Goal: Information Seeking & Learning: Find specific fact

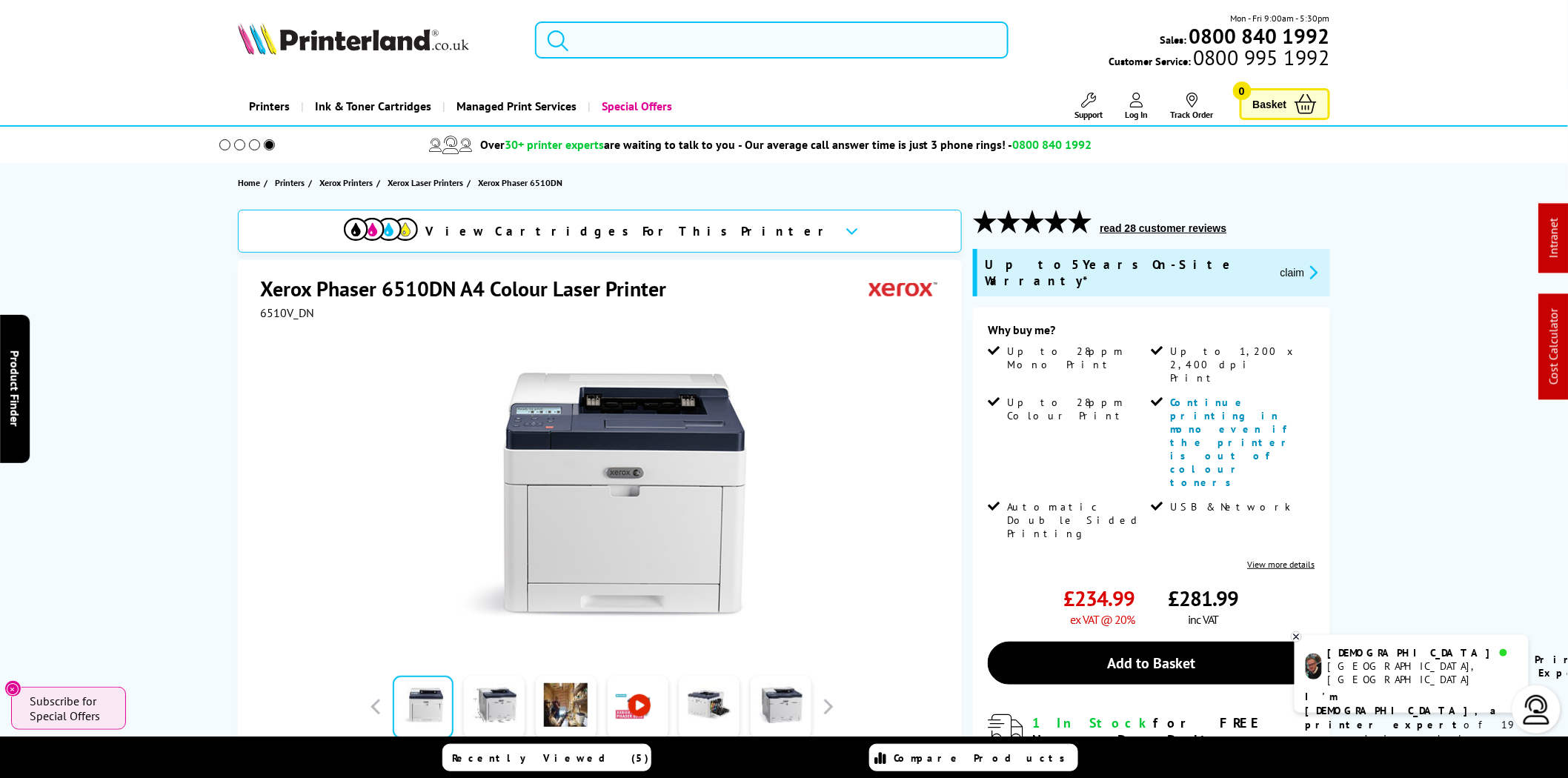
click at [809, 39] on input "search" at bounding box center [771, 40] width 473 height 37
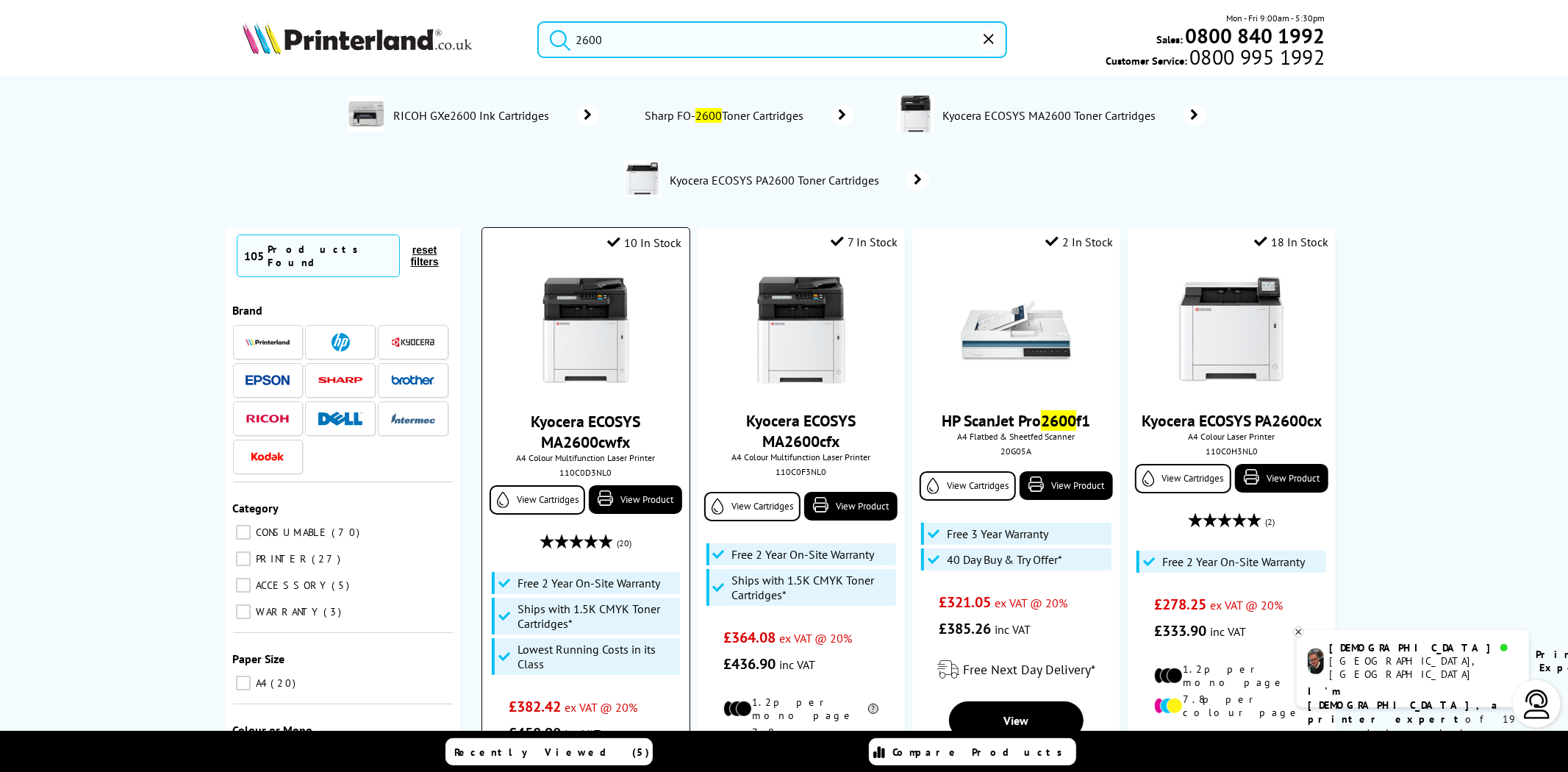
type input "2600"
click at [576, 303] on img at bounding box center [586, 331] width 110 height 111
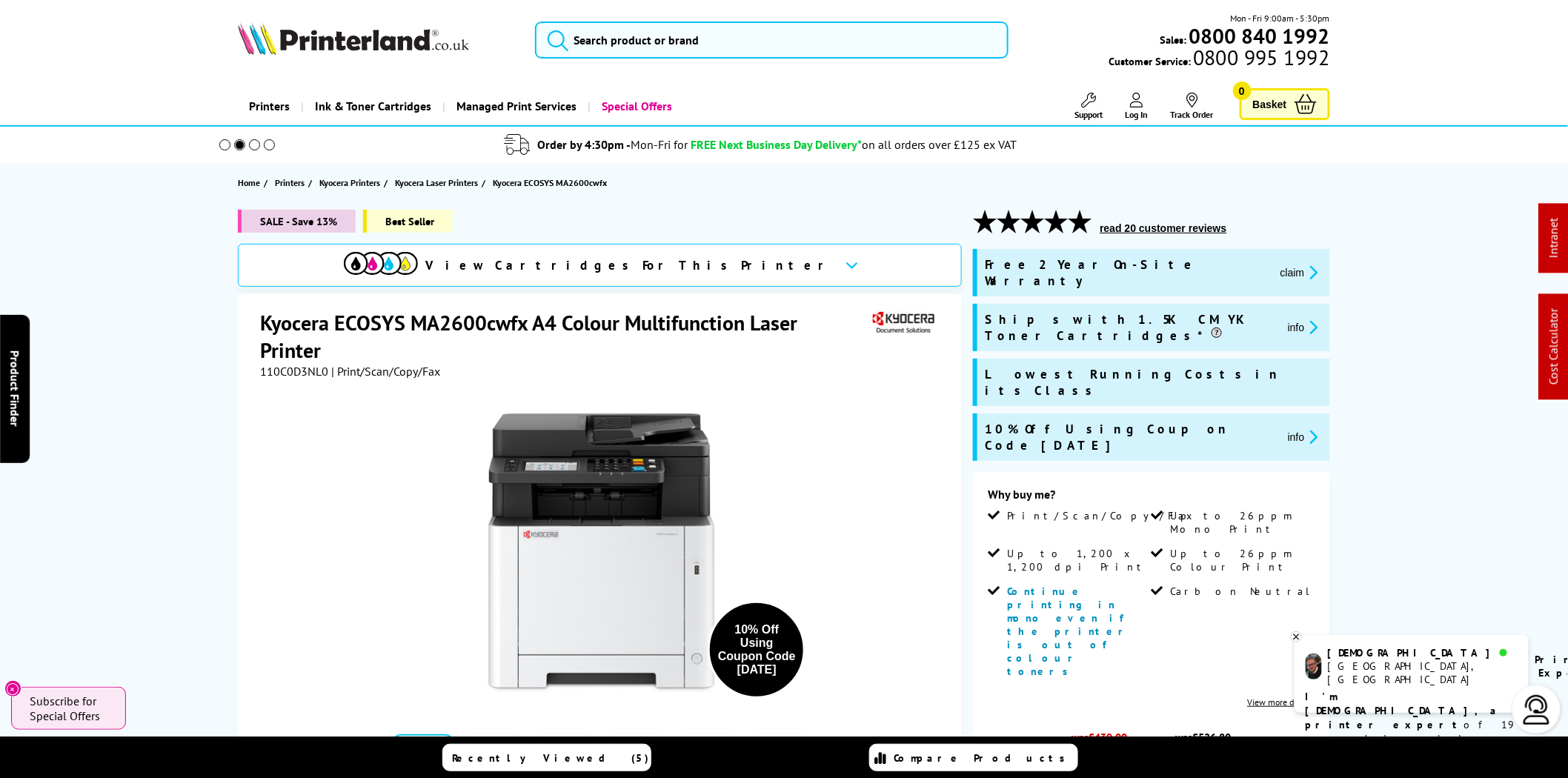
scroll to position [549, 0]
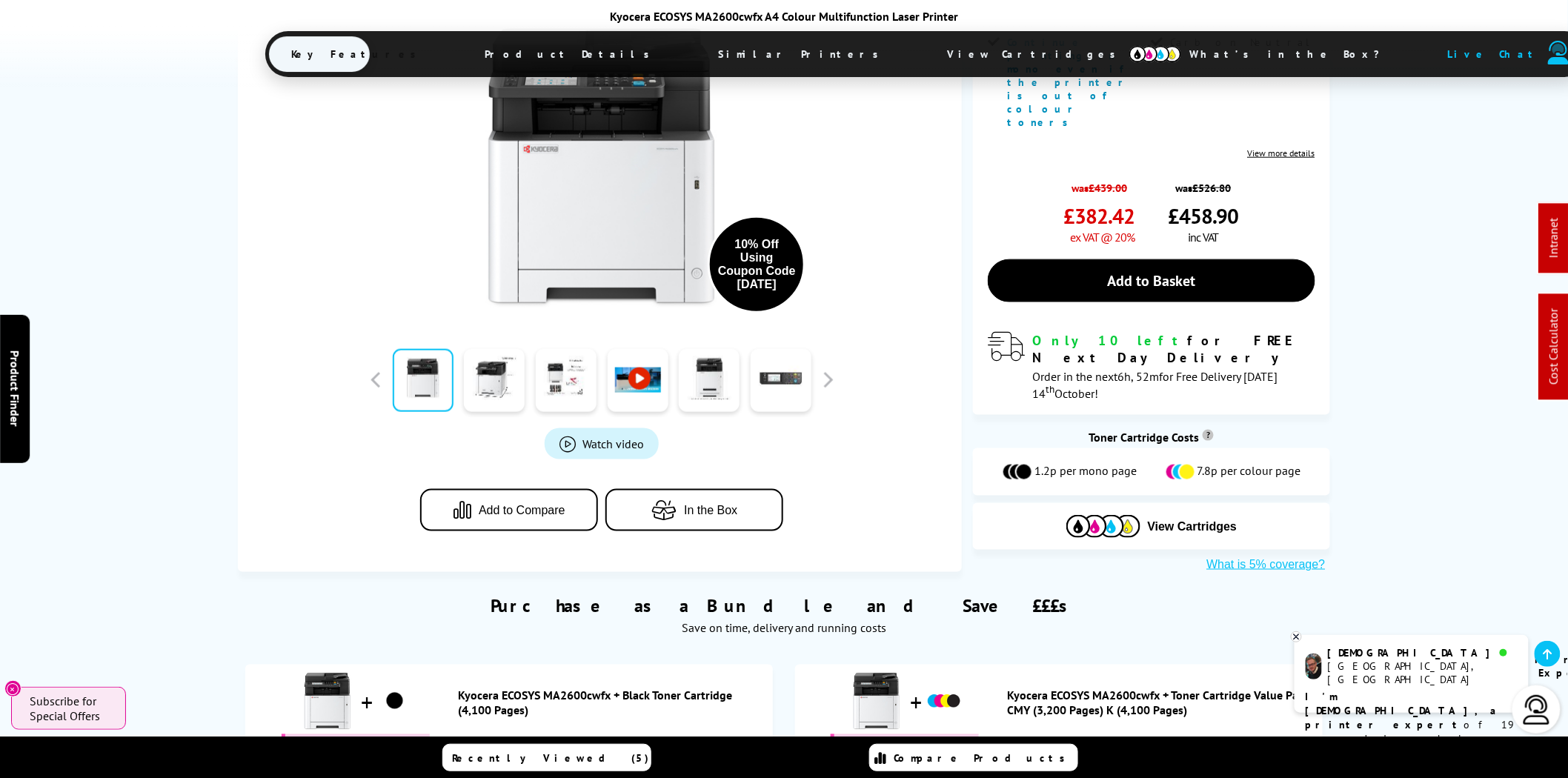
click at [544, 688] on link "Kyocera ECOSYS MA2600cwfx + Black Toner Cartridge (4,100 Pages)" at bounding box center [611, 703] width 307 height 29
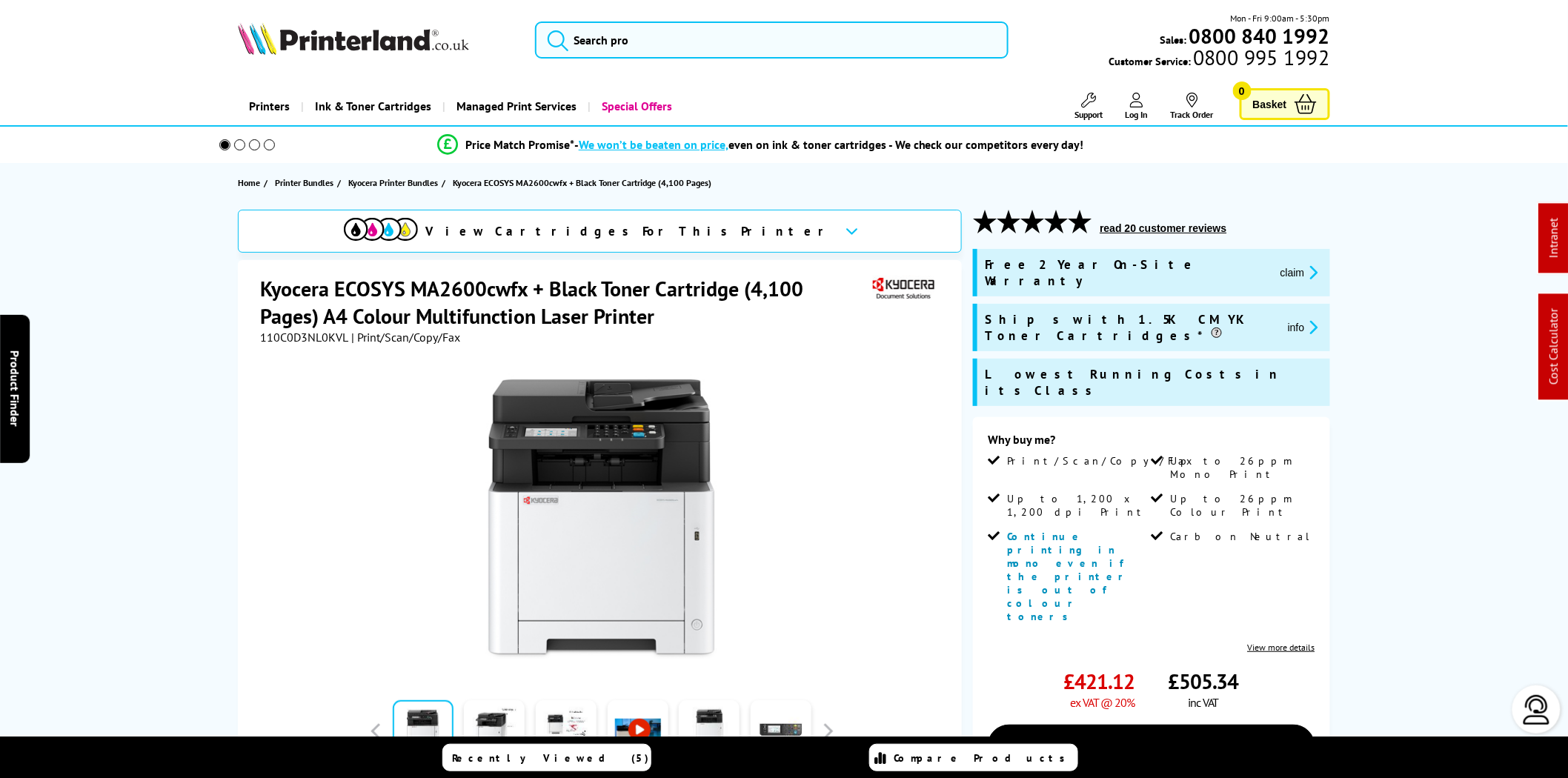
click at [308, 337] on span "110C0D3NL0KVL" at bounding box center [304, 337] width 88 height 15
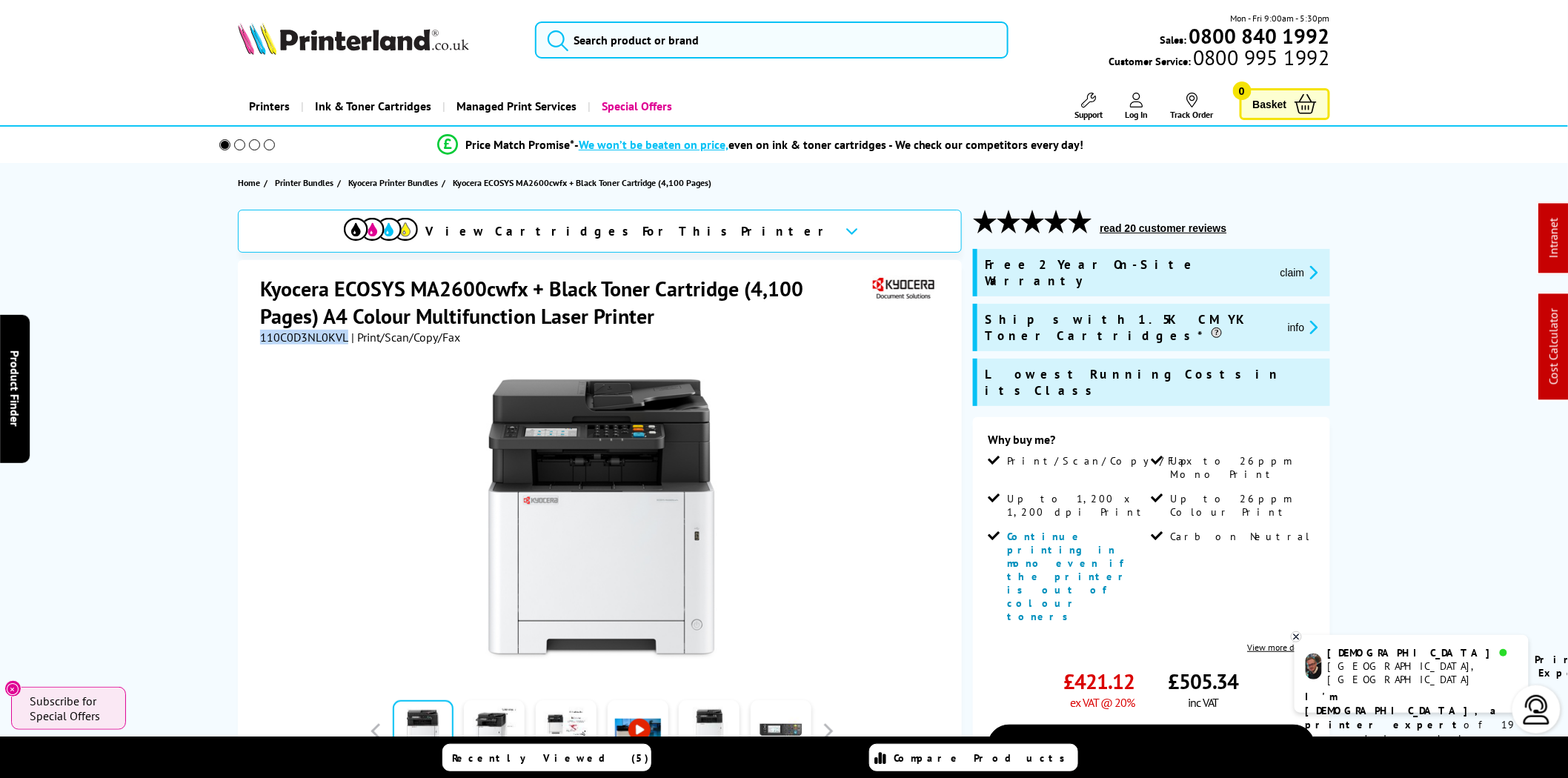
copy span "110C0D3NL0KVL"
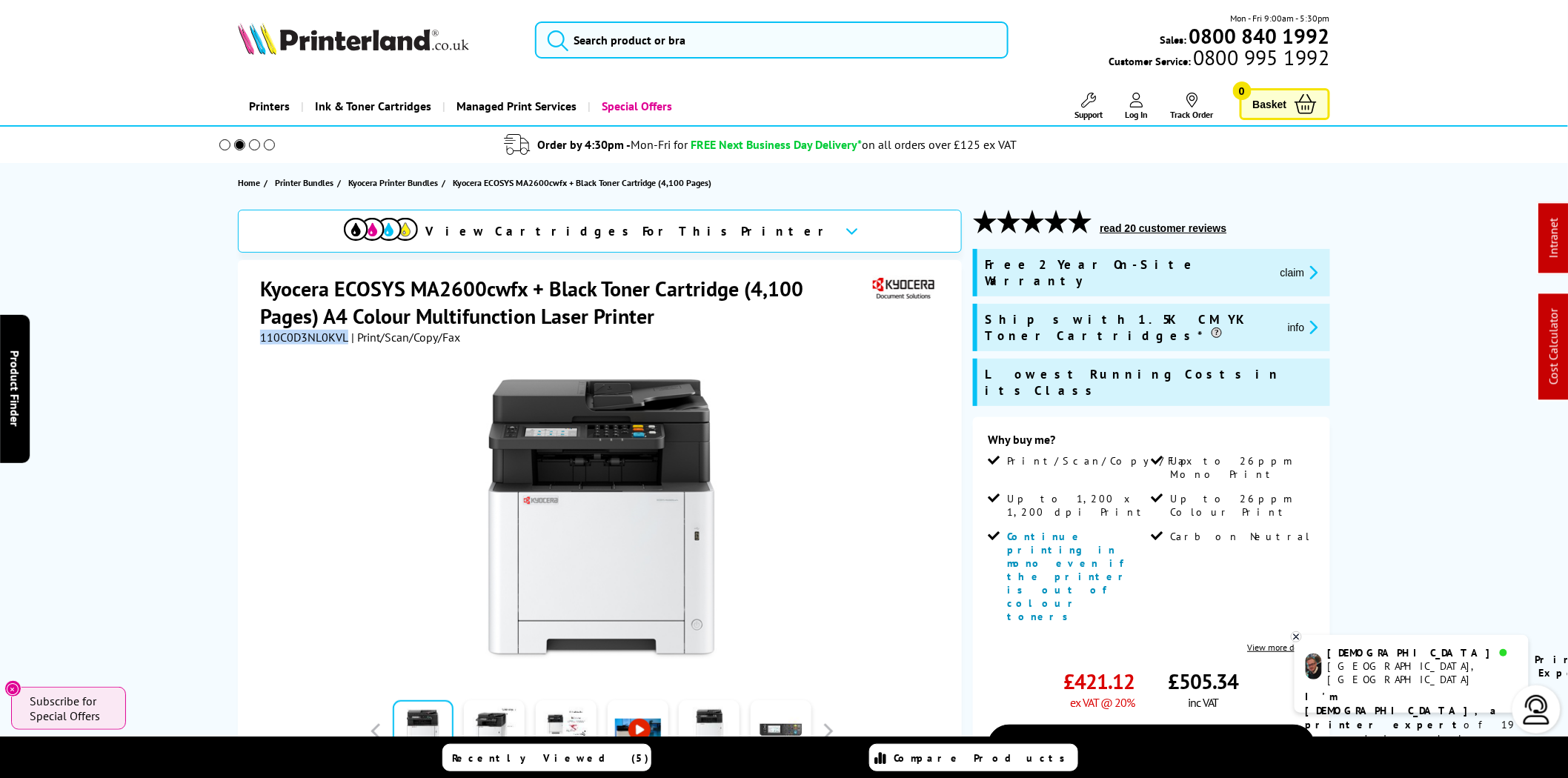
click at [571, 38] on button "submit" at bounding box center [554, 38] width 37 height 33
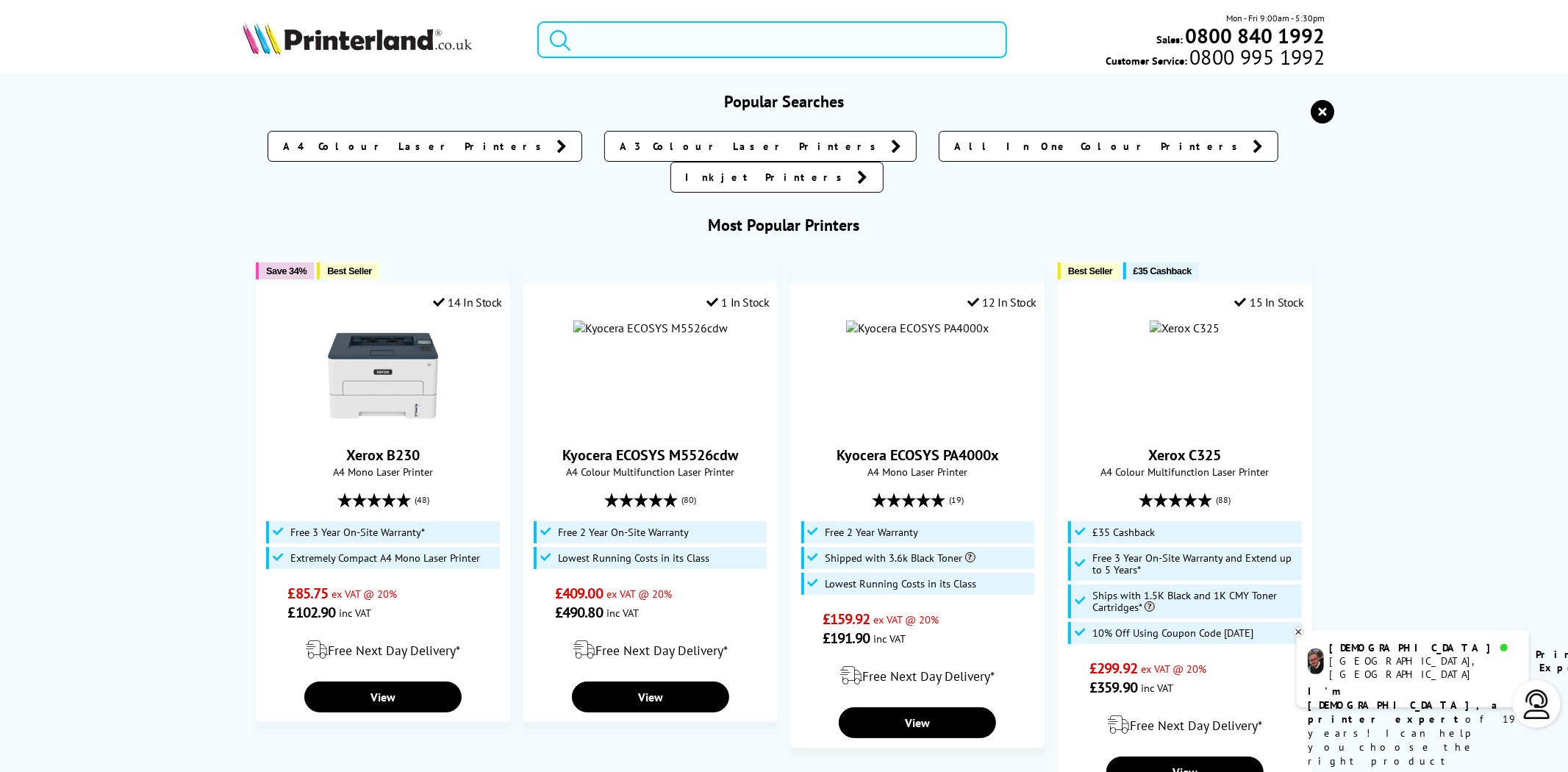
click at [579, 37] on input "search" at bounding box center [772, 40] width 469 height 37
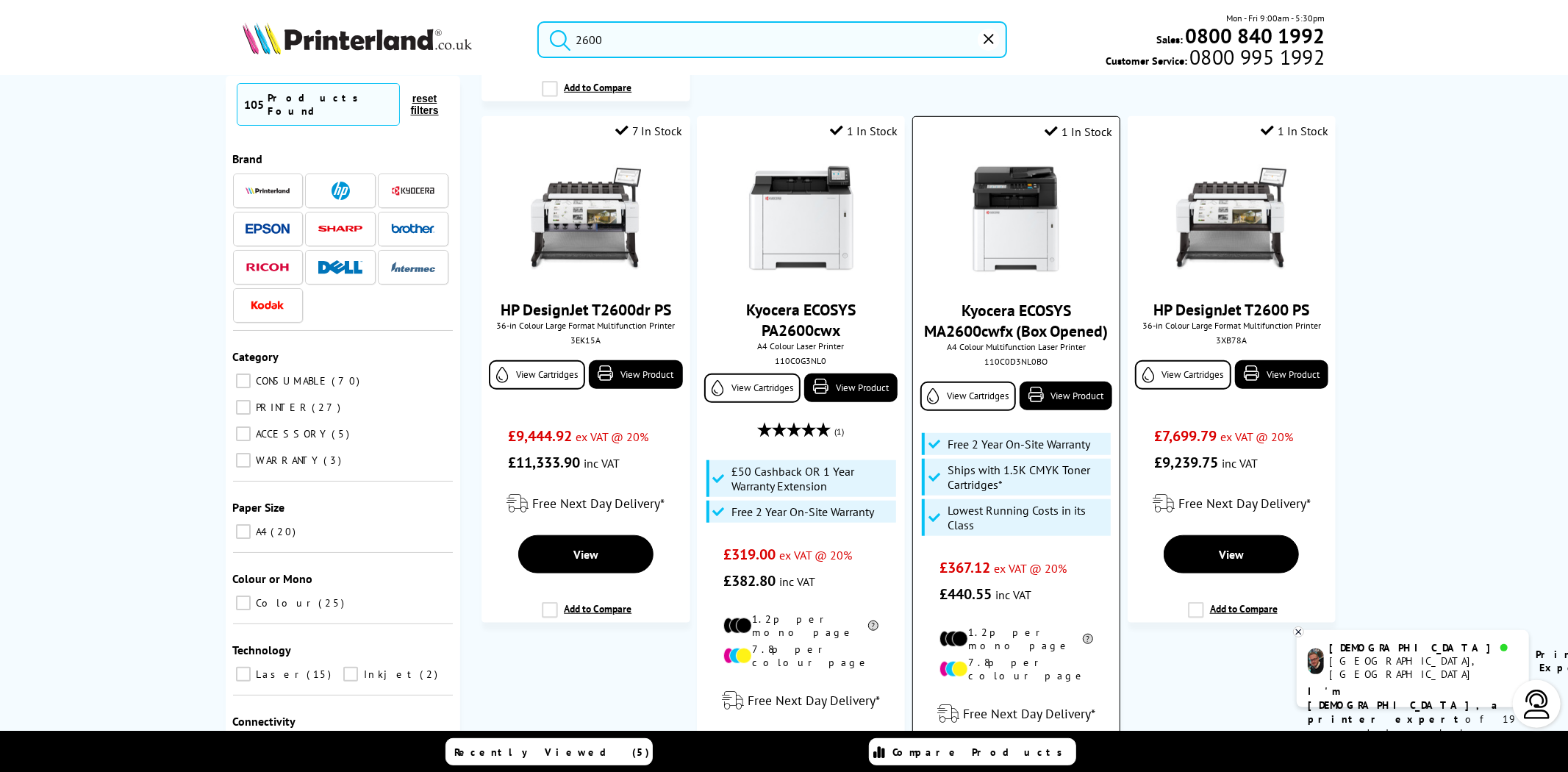
scroll to position [817, 0]
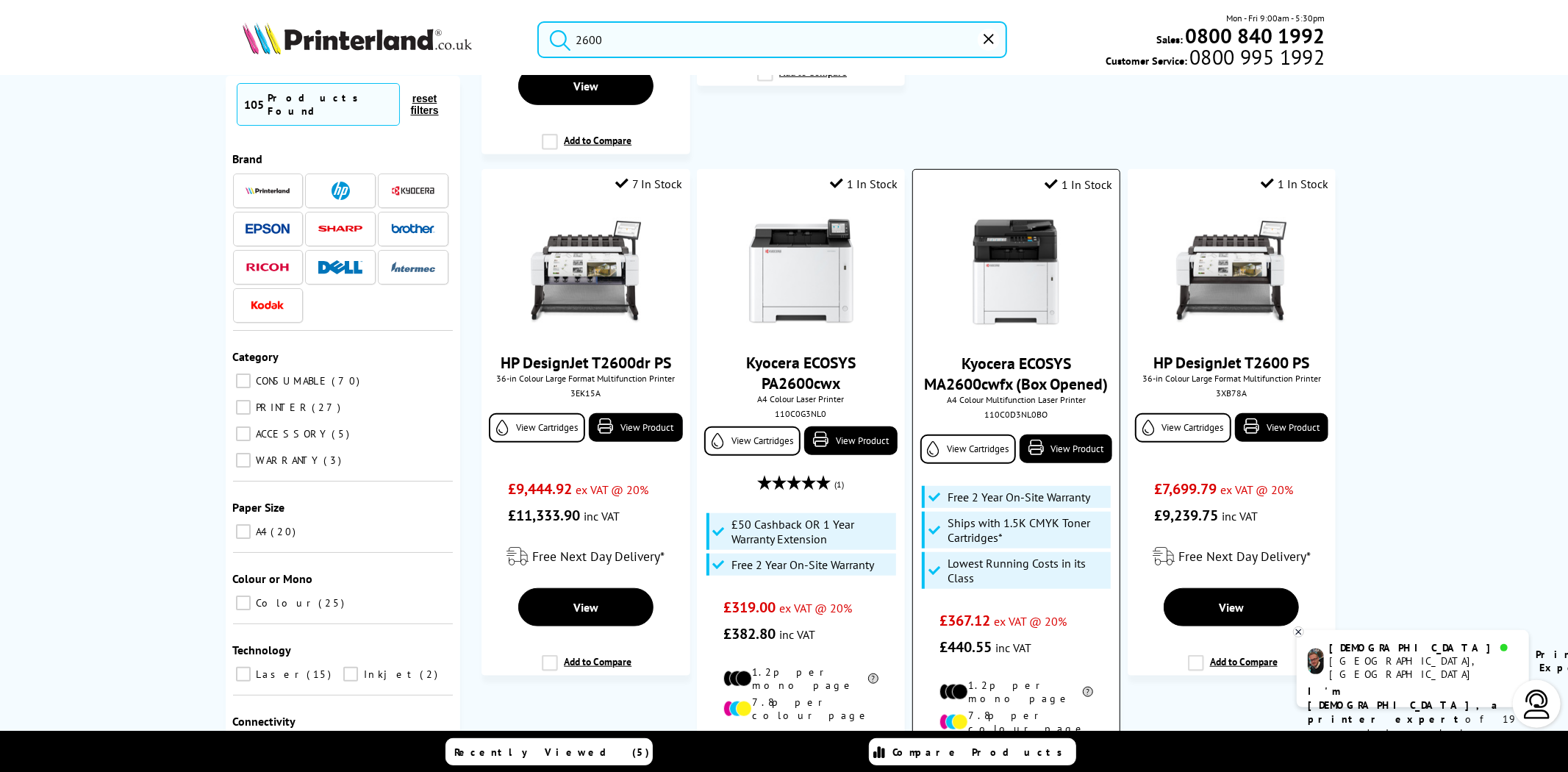
type input "2600"
click at [1022, 253] on img at bounding box center [1016, 273] width 110 height 111
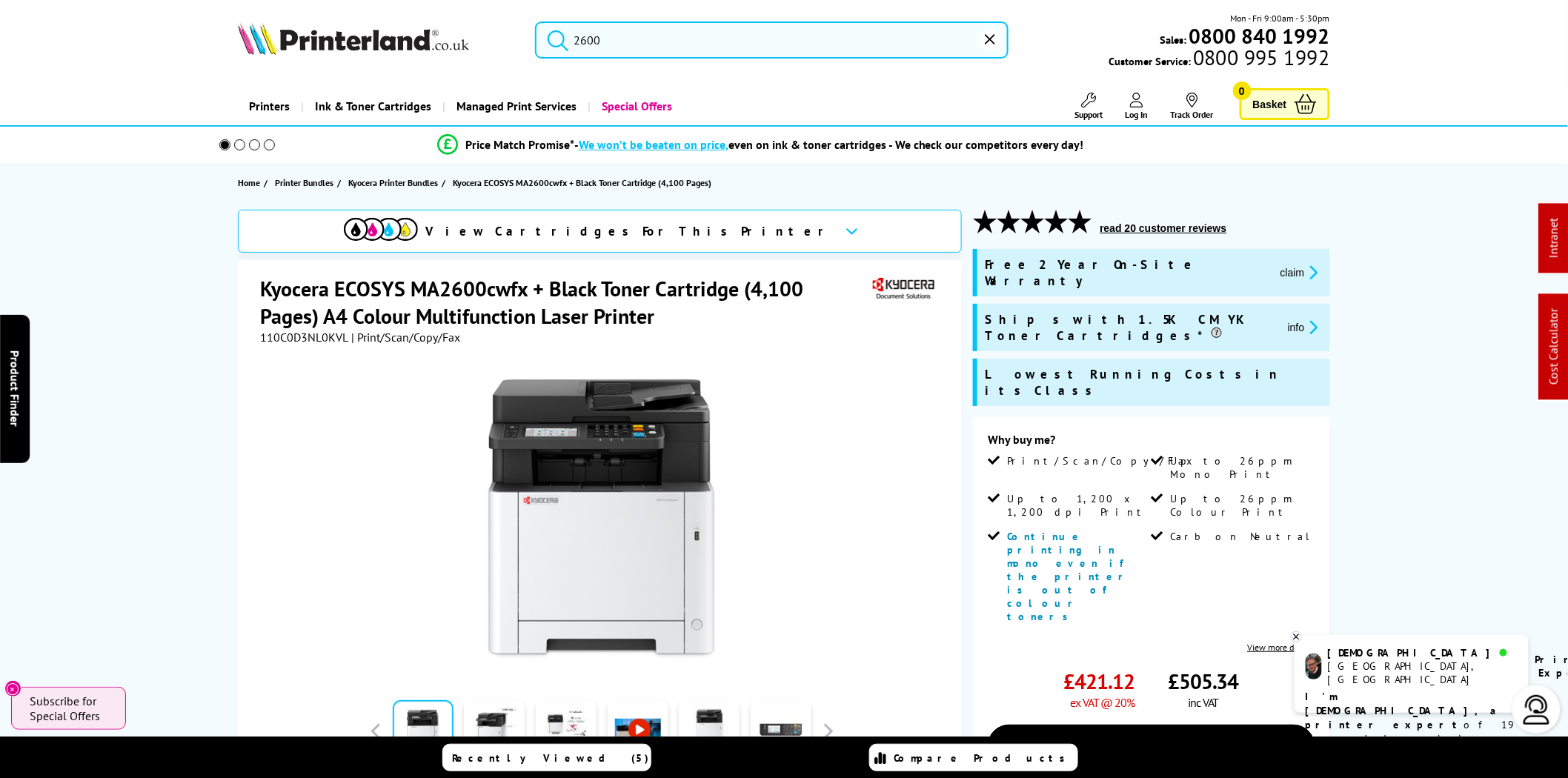
click at [645, 42] on input "2600" at bounding box center [771, 40] width 473 height 37
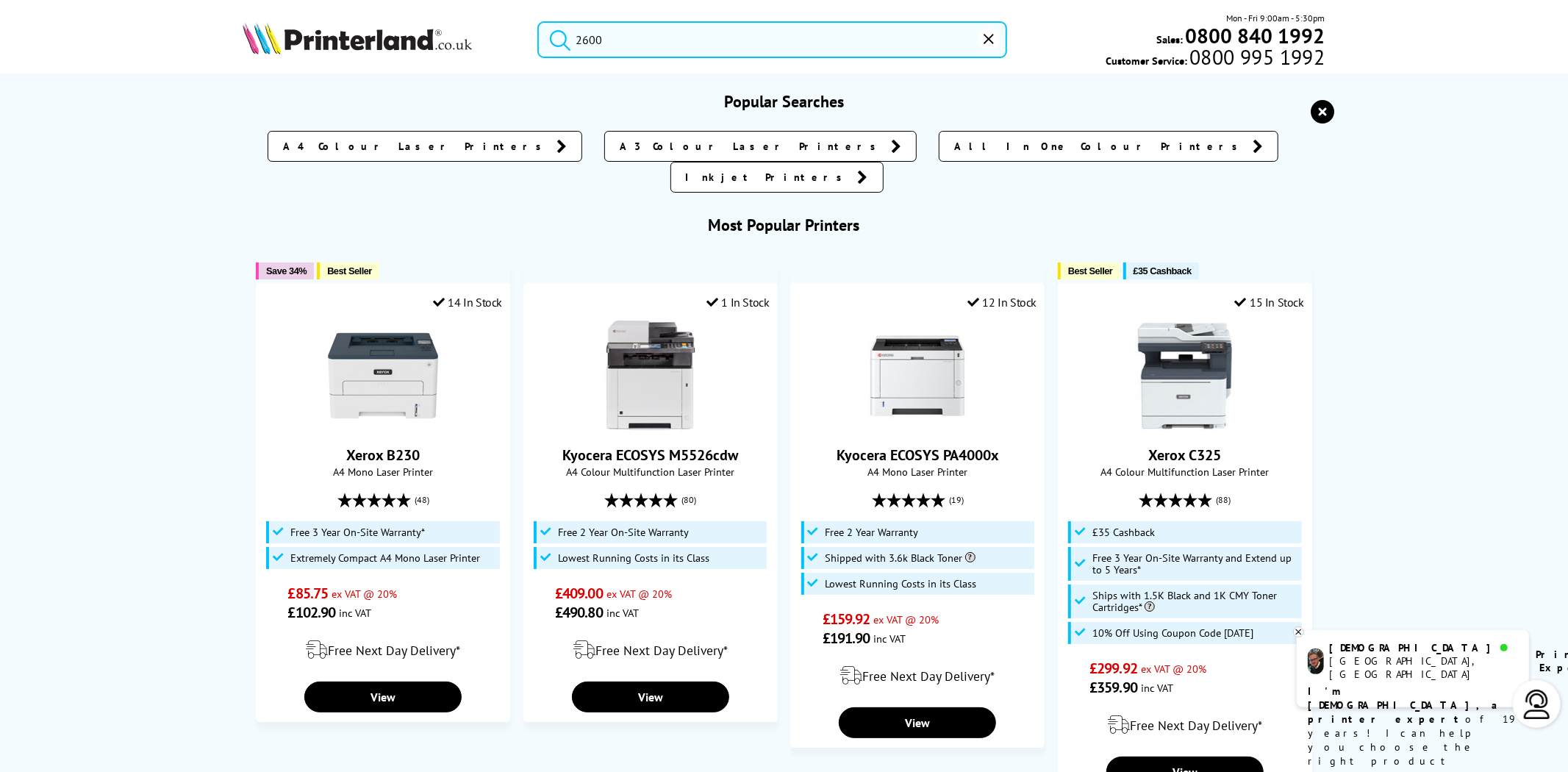
drag, startPoint x: 527, startPoint y: 25, endPoint x: 489, endPoint y: 13, distance: 39.8
click at [483, 17] on div "2600 Mon - Fri 9:00am - 5:30pm Sales: 0800 840 1992 Customer Service: 0800 995 …" at bounding box center [784, 43] width 1176 height 65
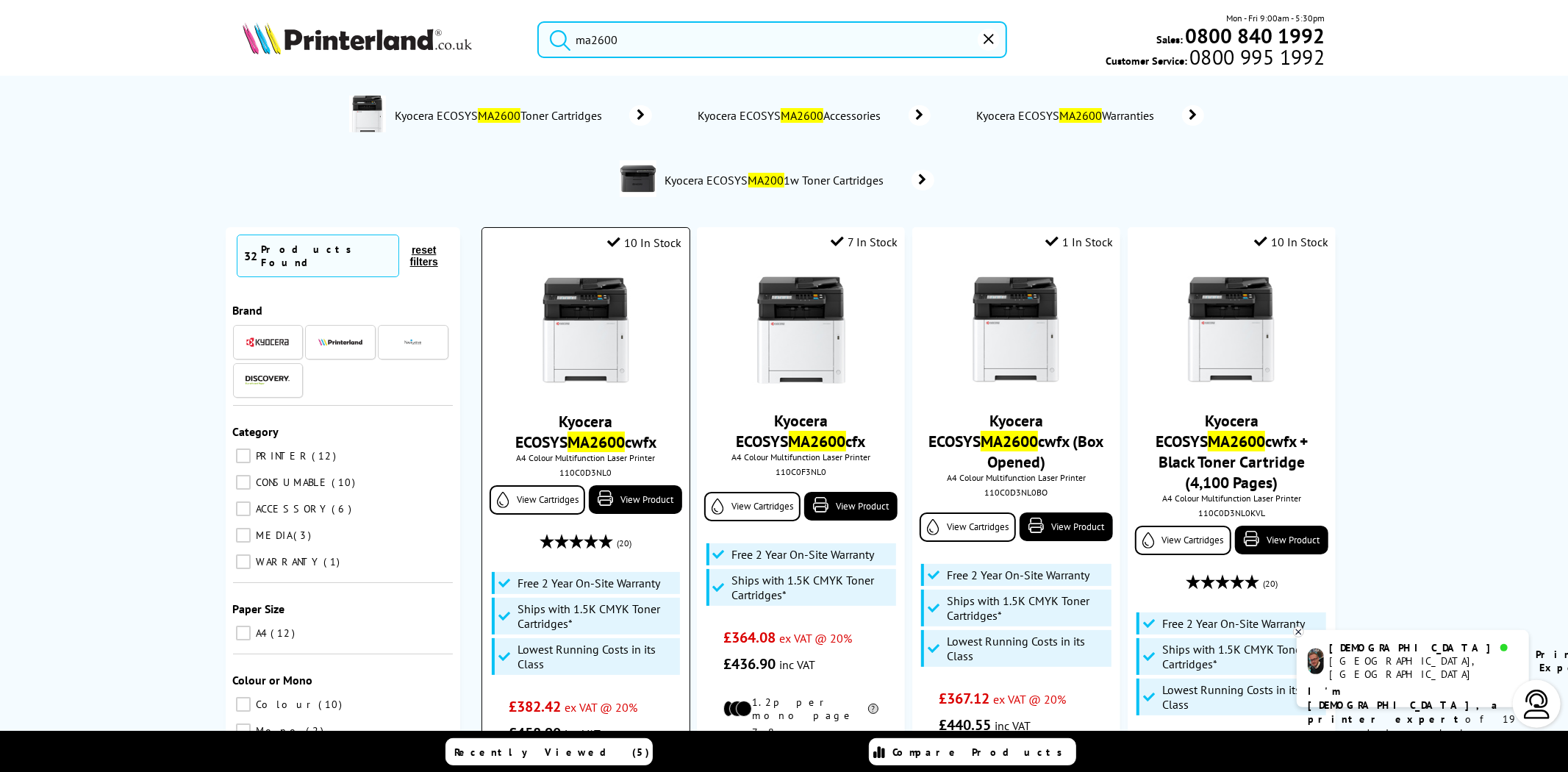
type input "ma2600"
click at [598, 302] on img at bounding box center [586, 331] width 110 height 111
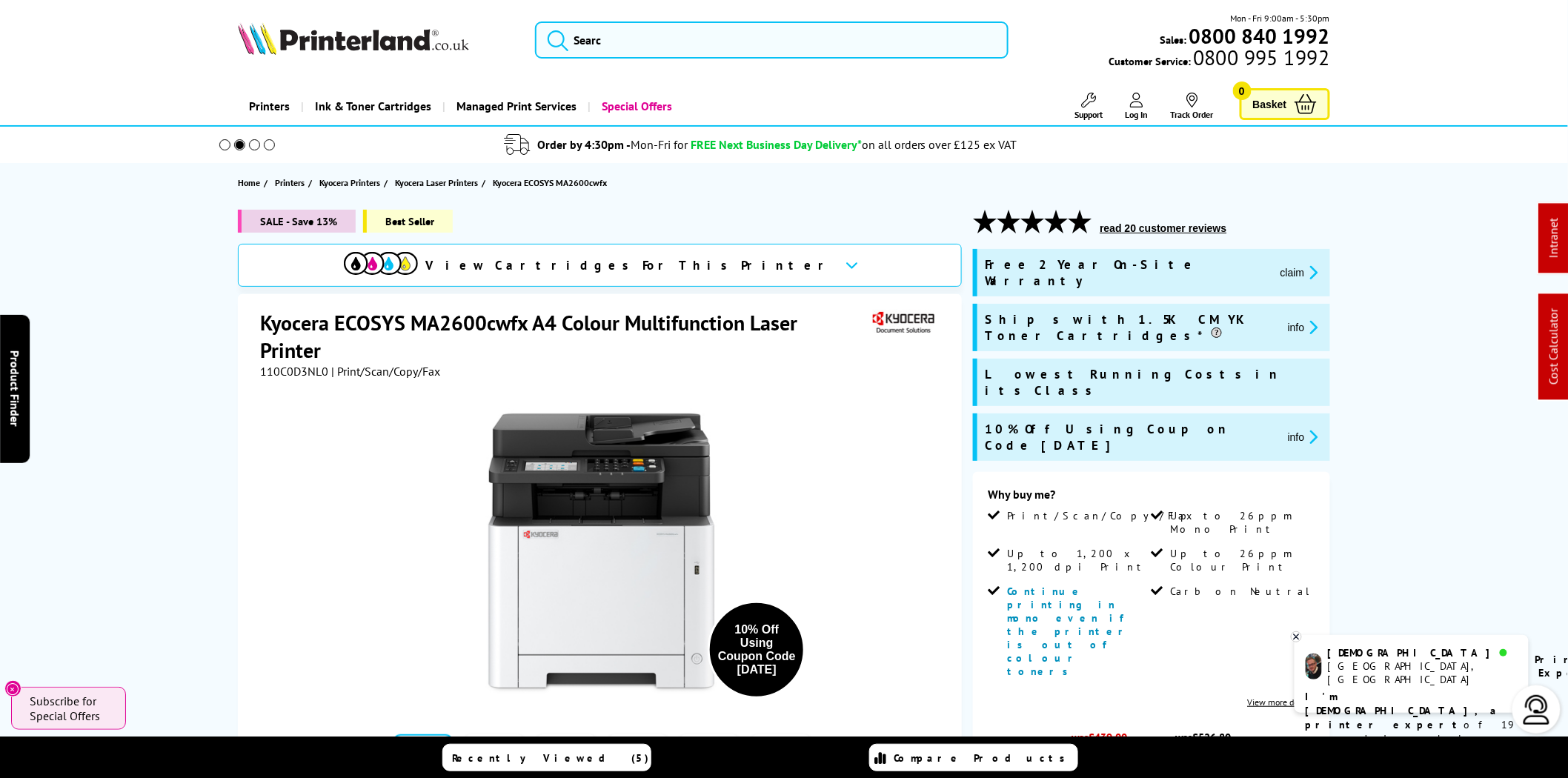
click at [298, 370] on span "110C0D3NL0" at bounding box center [294, 372] width 68 height 15
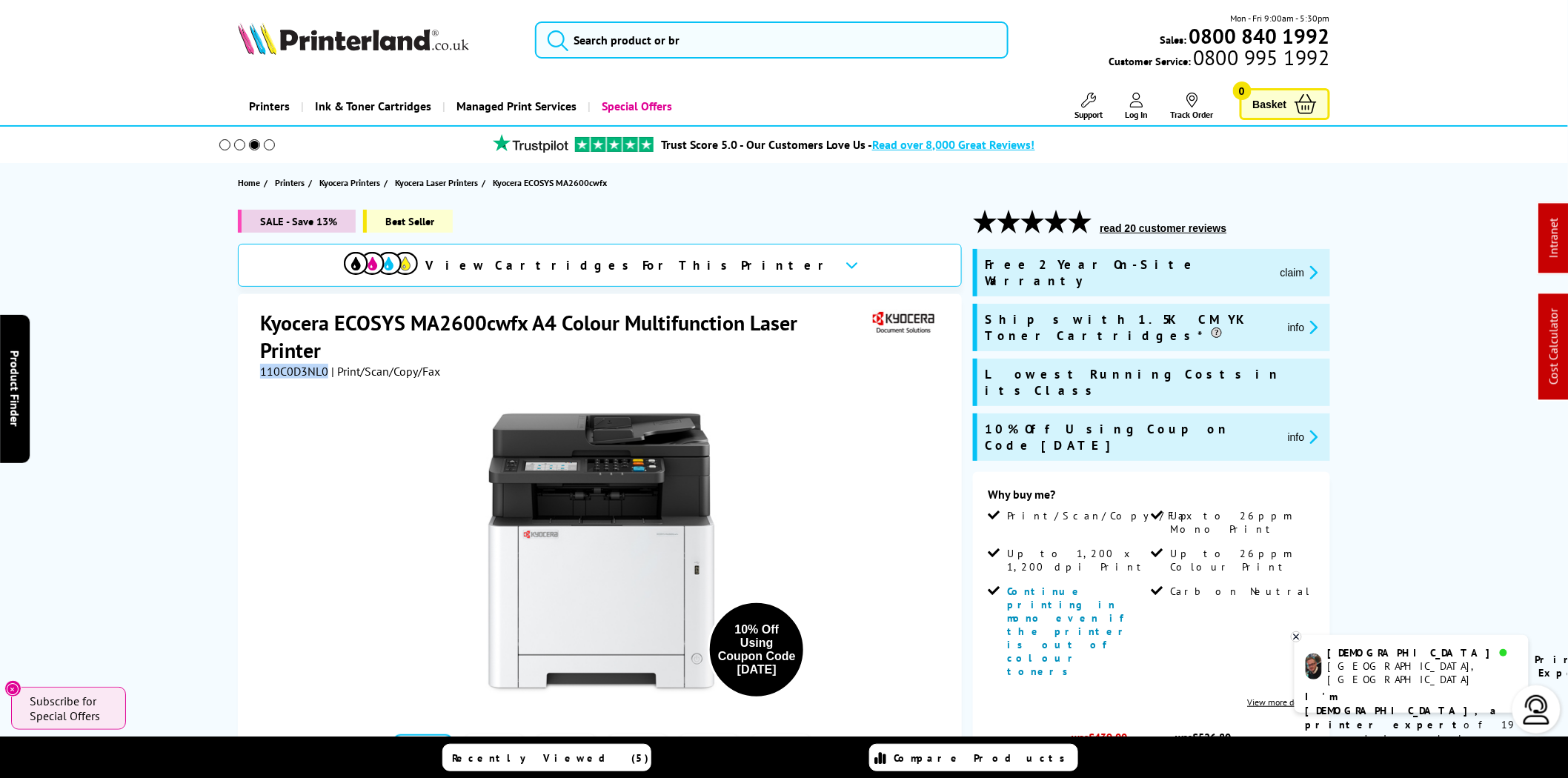
copy span "110C0D3NL0"
click at [1276, 268] on button "claim" at bounding box center [1299, 272] width 47 height 17
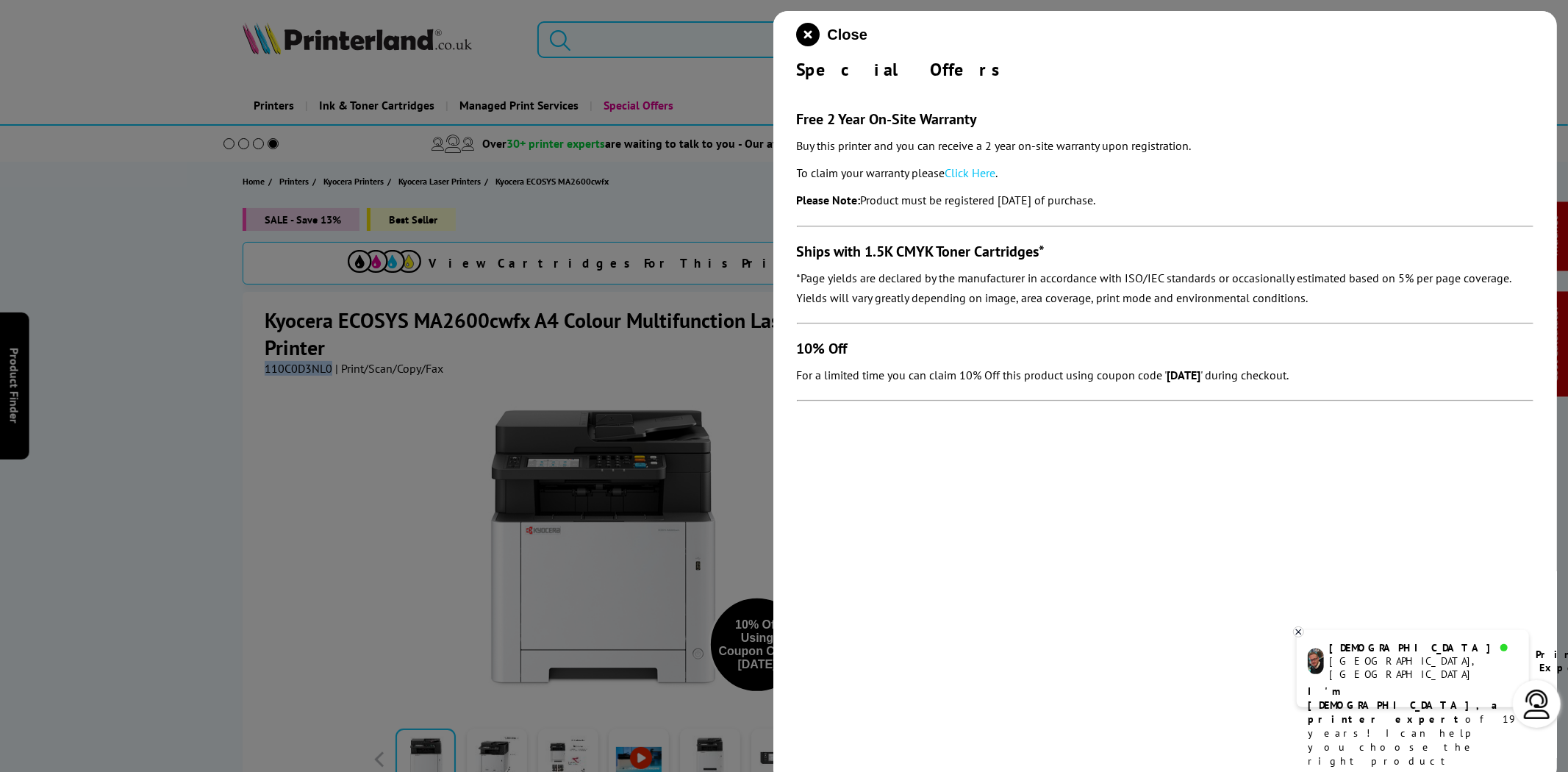
drag, startPoint x: 1167, startPoint y: 195, endPoint x: 796, endPoint y: 118, distance: 378.9
click at [796, 118] on div "Close Special Offers Free 2 Year On-Site Warranty Buy this printer and you can …" at bounding box center [1165, 396] width 784 height 772
copy section "Free 2 Year On-Site Warranty Buy this printer and you can receive a 2 year on-s…"
click at [993, 170] on link "Click Here" at bounding box center [970, 173] width 51 height 15
click at [811, 34] on icon "close modal" at bounding box center [808, 34] width 23 height 23
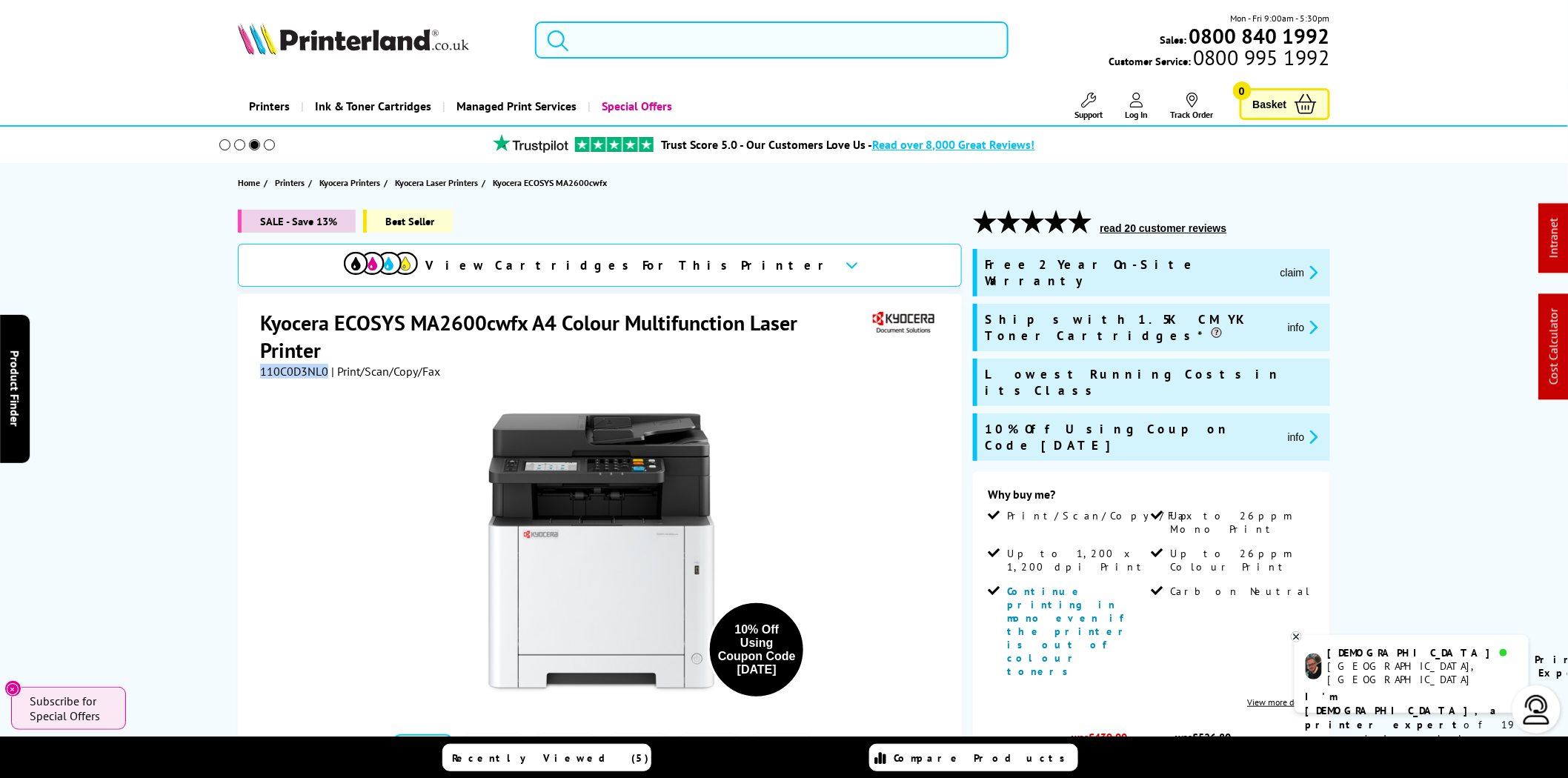
click at [689, 44] on input "search" at bounding box center [771, 40] width 473 height 37
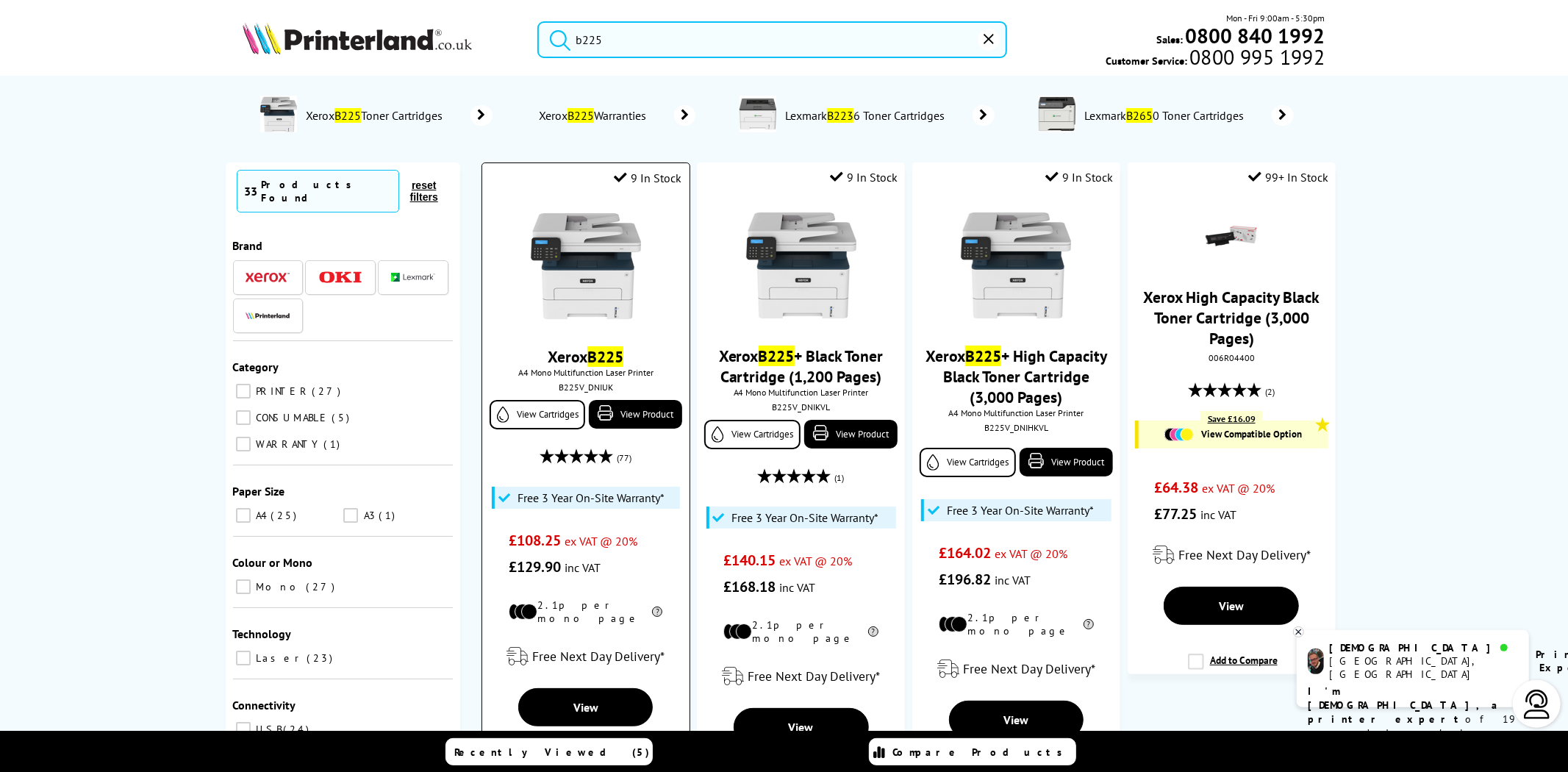
type input "b225"
click at [571, 322] on img at bounding box center [586, 266] width 110 height 111
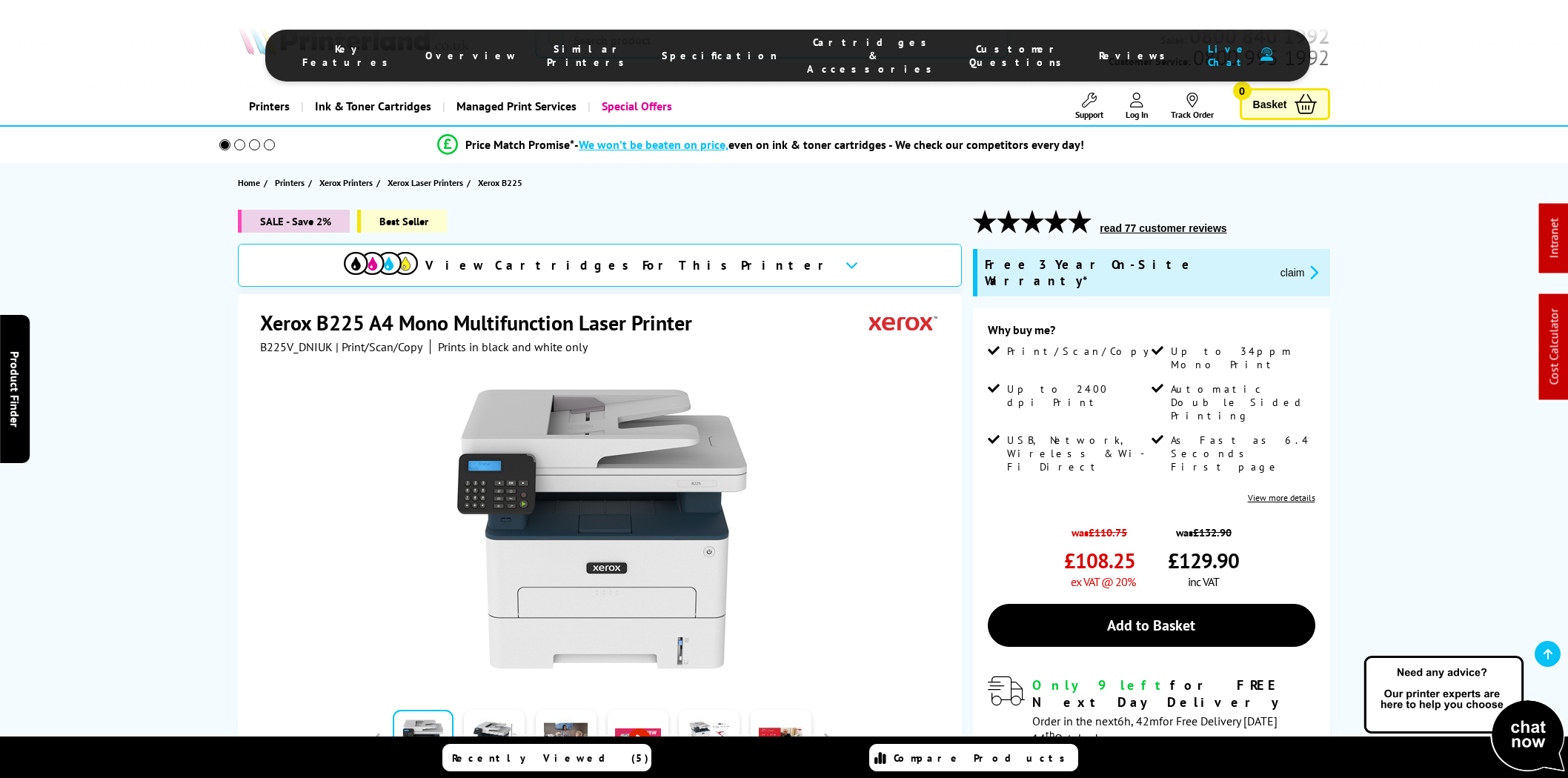
click at [807, 46] on span "Cartridges & Accessories" at bounding box center [873, 55] width 132 height 40
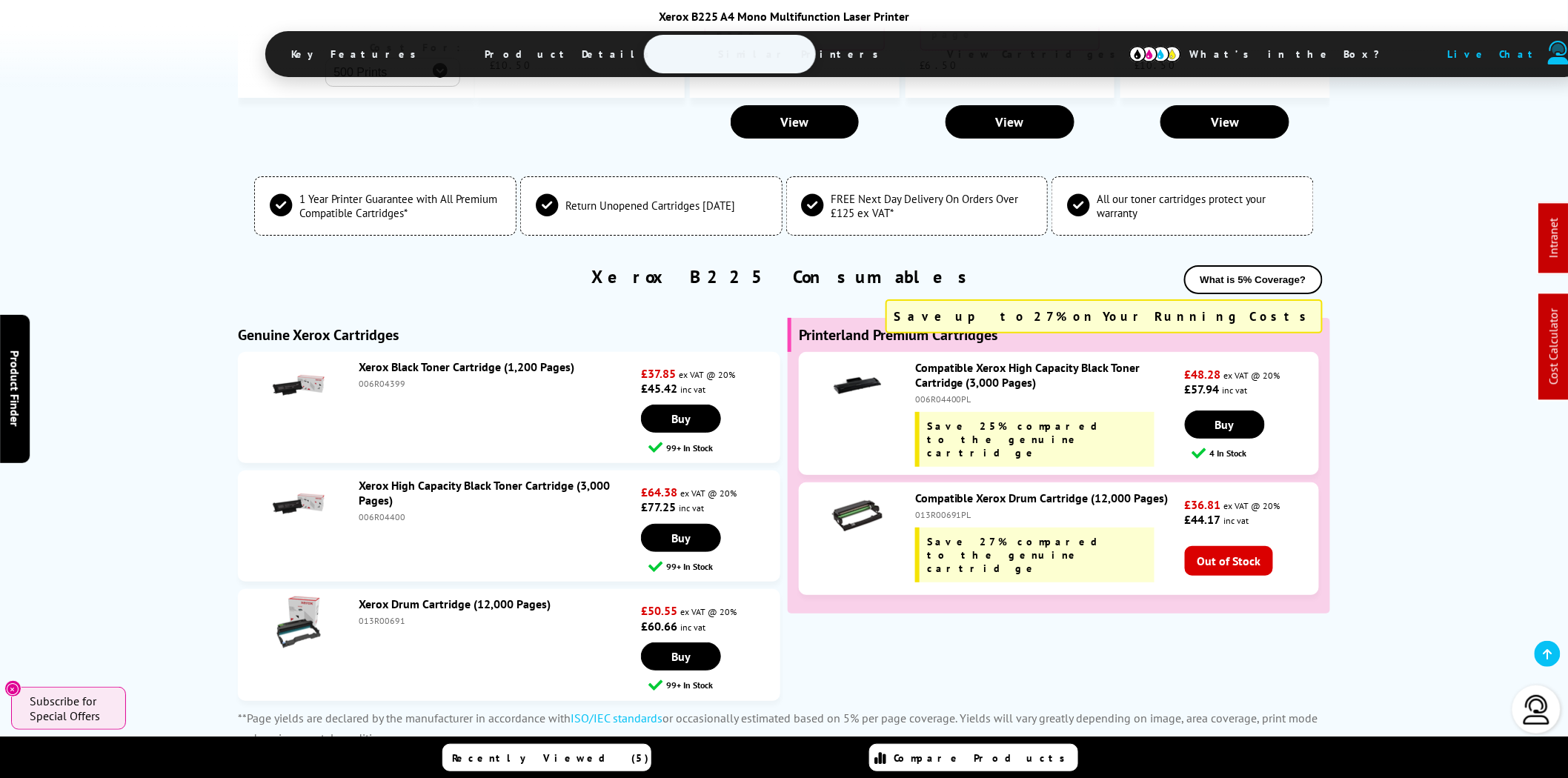
scroll to position [4676, 0]
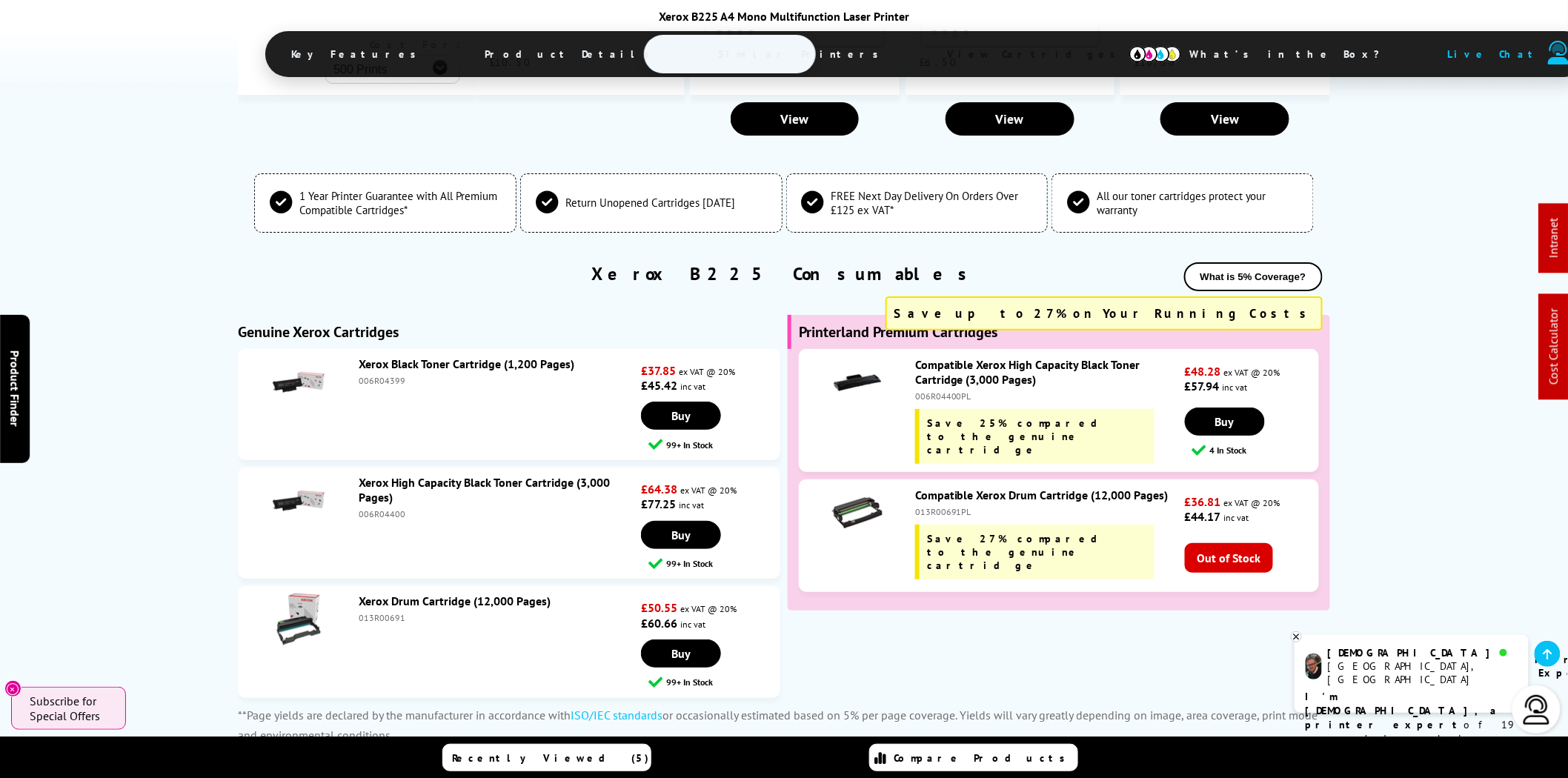
click at [383, 375] on div "006R04399" at bounding box center [497, 380] width 279 height 11
copy div "006R04399"
